Goal: Information Seeking & Learning: Learn about a topic

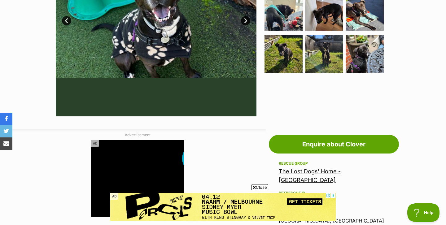
scroll to position [116, 0]
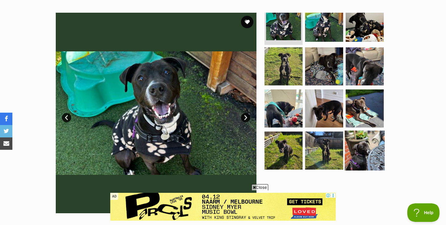
click at [361, 149] on img at bounding box center [365, 151] width 40 height 40
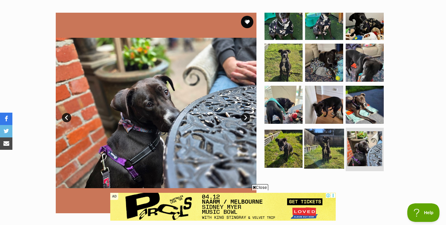
click at [331, 145] on img at bounding box center [324, 149] width 40 height 40
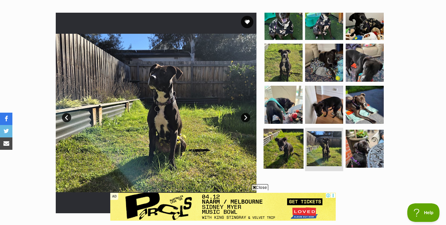
click at [288, 143] on img at bounding box center [283, 149] width 40 height 40
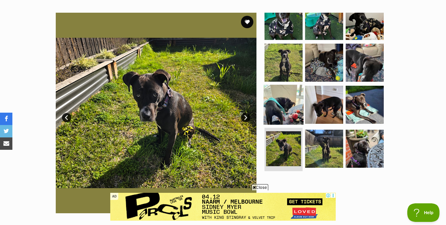
click at [283, 115] on img at bounding box center [283, 105] width 40 height 40
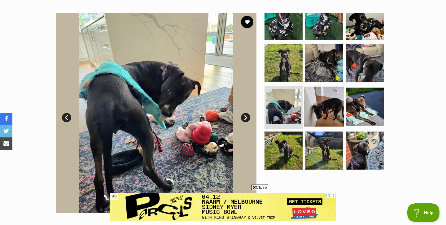
click at [318, 104] on img at bounding box center [324, 107] width 40 height 40
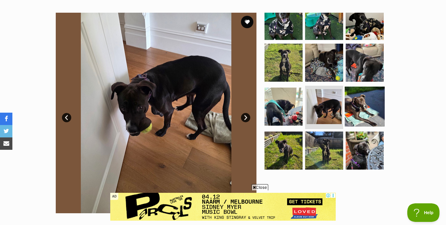
click at [349, 100] on img at bounding box center [365, 107] width 40 height 40
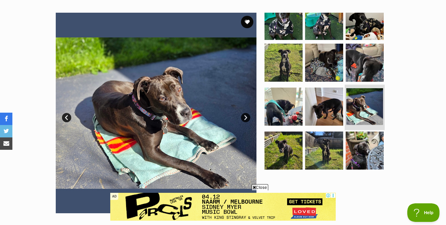
scroll to position [0, 0]
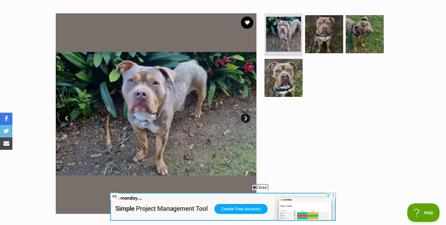
scroll to position [94, 0]
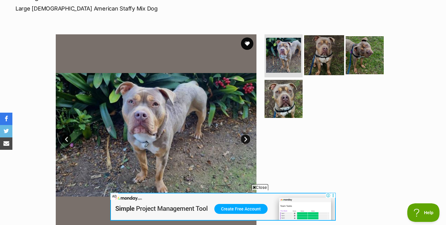
click at [327, 49] on img at bounding box center [324, 55] width 40 height 40
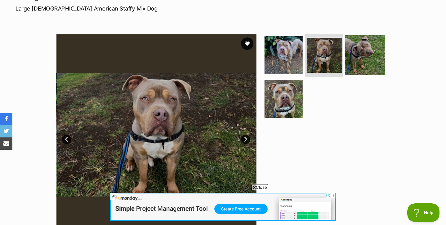
click at [356, 51] on img at bounding box center [365, 55] width 40 height 40
